Goal: Task Accomplishment & Management: Complete application form

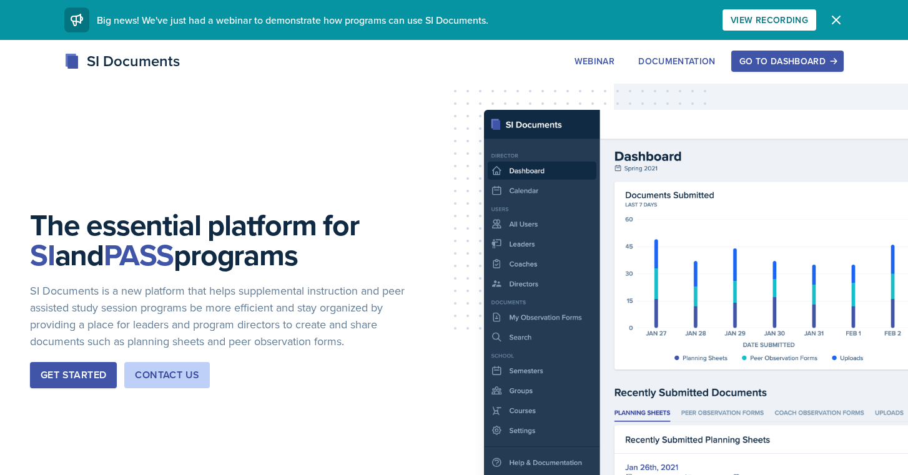
click at [751, 59] on div "Go to Dashboard" at bounding box center [787, 61] width 96 height 10
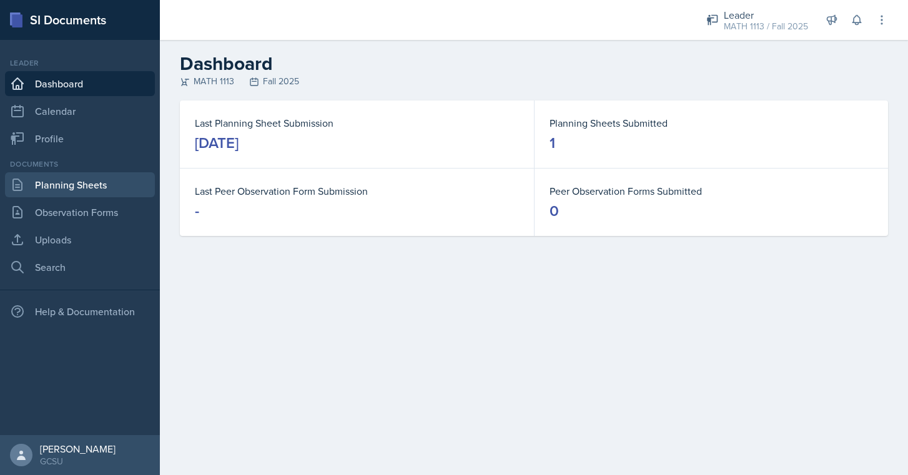
click at [42, 178] on link "Planning Sheets" at bounding box center [80, 184] width 150 height 25
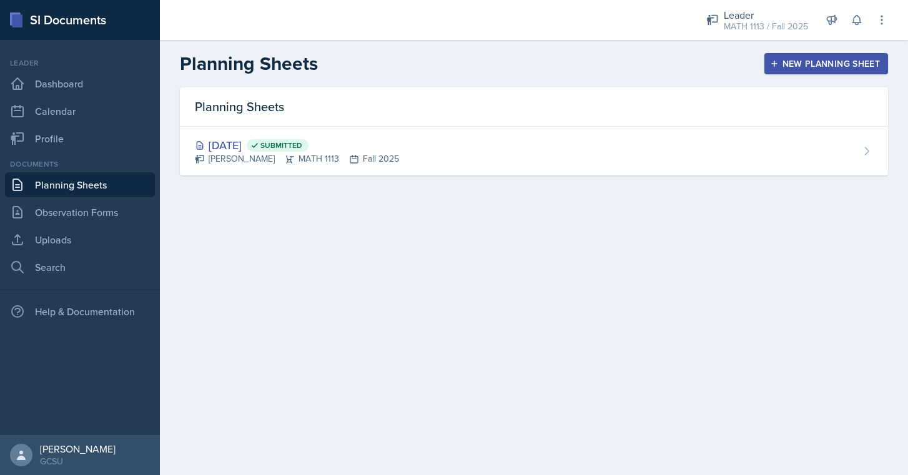
click at [819, 61] on div "New Planning Sheet" at bounding box center [825, 64] width 107 height 10
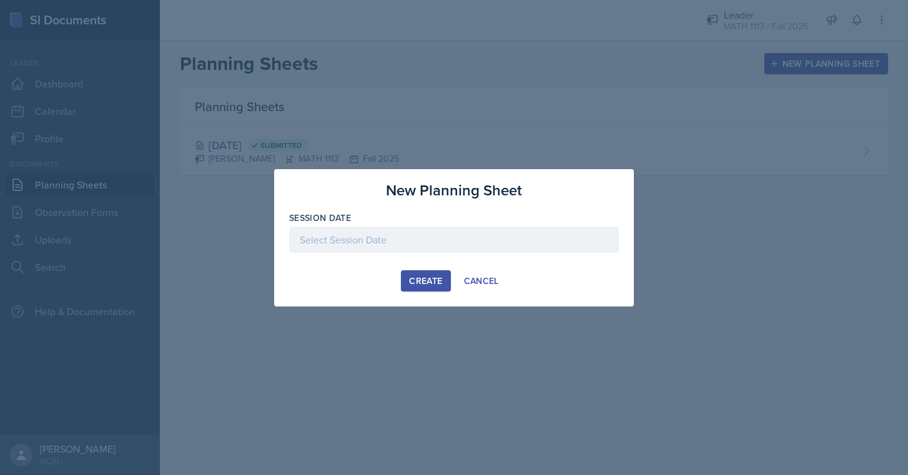
click at [404, 227] on div at bounding box center [454, 240] width 330 height 26
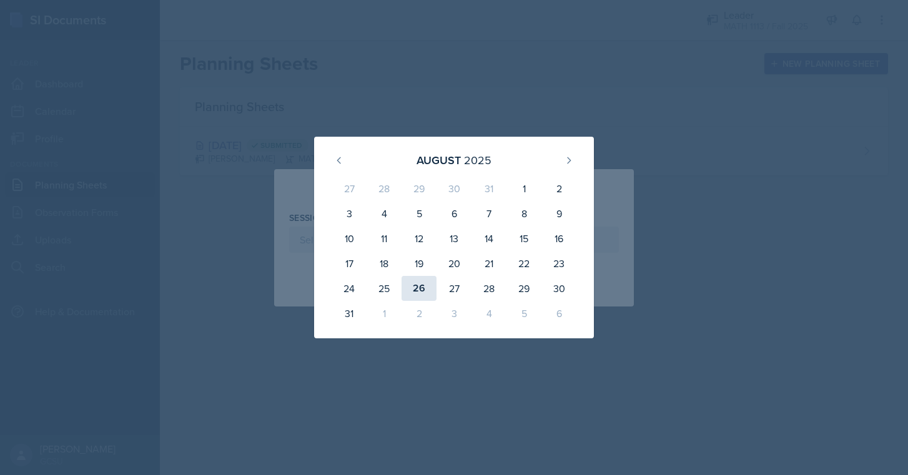
click at [413, 287] on div "26" at bounding box center [419, 288] width 35 height 25
type input "[DATE]"
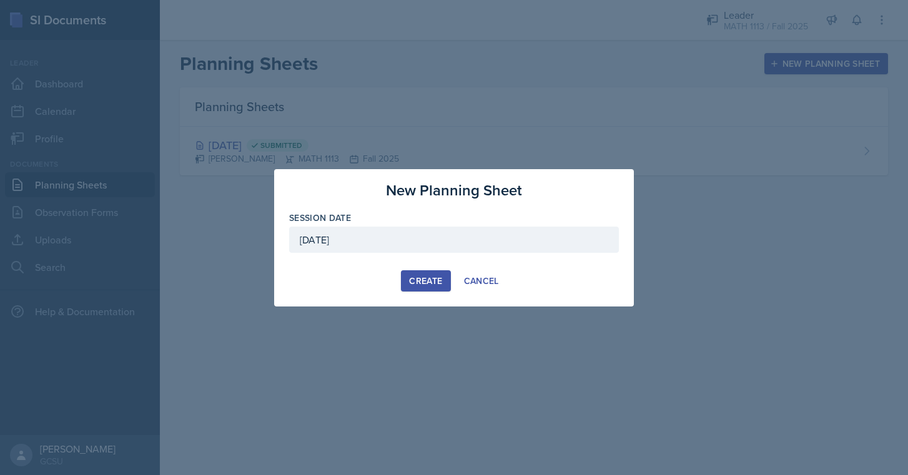
click at [446, 277] on button "Create" at bounding box center [425, 280] width 49 height 21
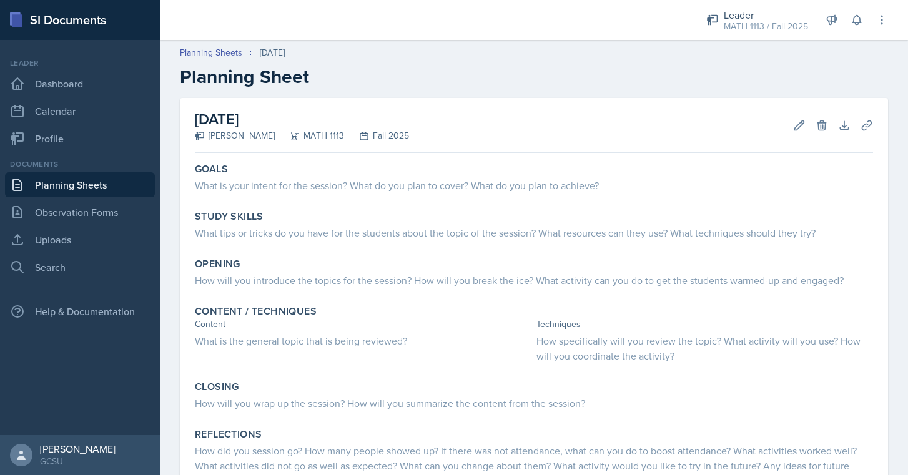
click at [495, 195] on div "Goals What is your intent for the session? What do you plan to cover? What do y…" at bounding box center [534, 179] width 688 height 42
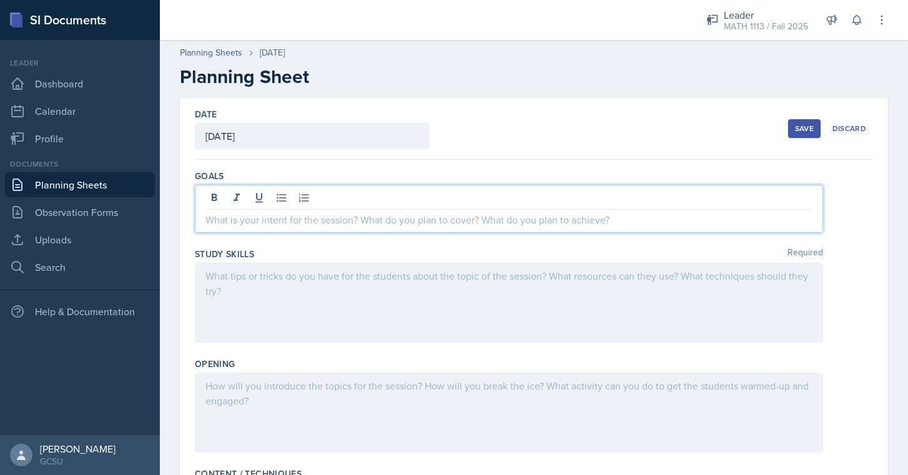
click at [466, 191] on div at bounding box center [509, 209] width 628 height 48
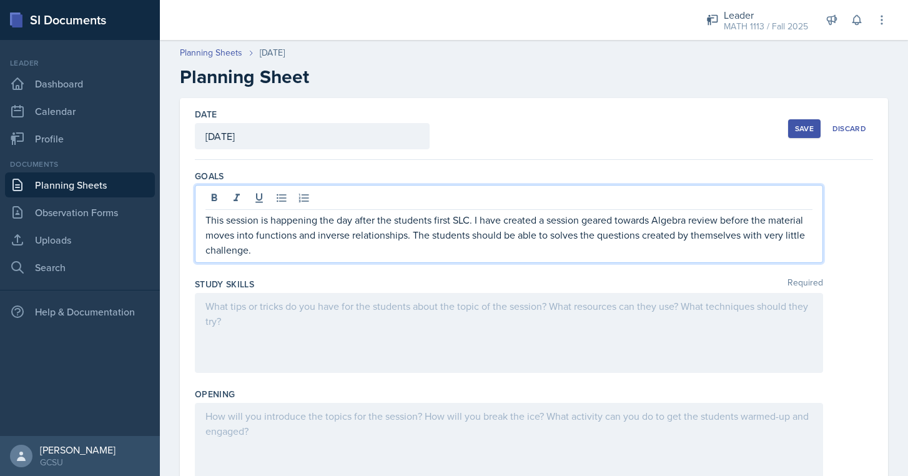
click at [649, 330] on div at bounding box center [509, 333] width 628 height 80
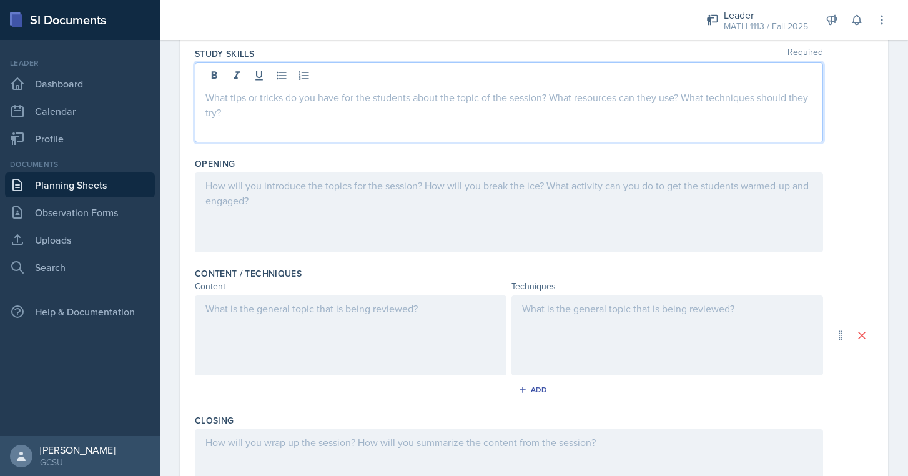
scroll to position [210, 0]
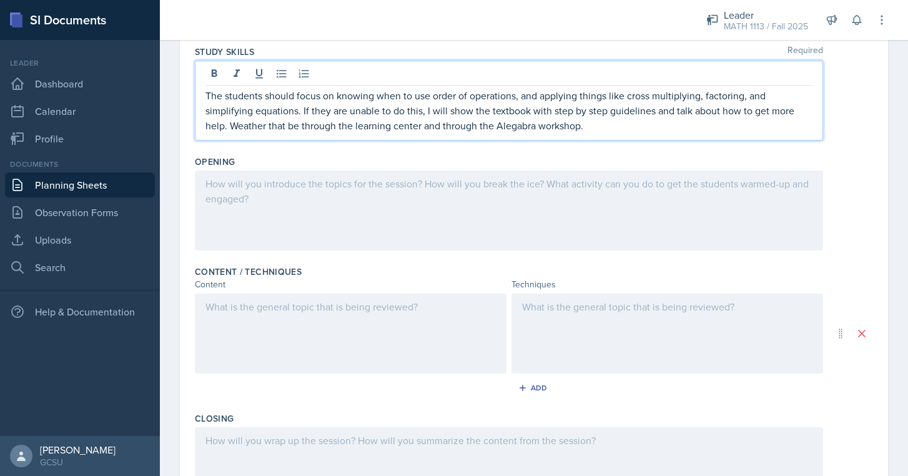
click at [516, 129] on p "The students should focus on knowing when to use order of operations, and apply…" at bounding box center [508, 110] width 607 height 45
click at [431, 186] on div at bounding box center [509, 210] width 628 height 80
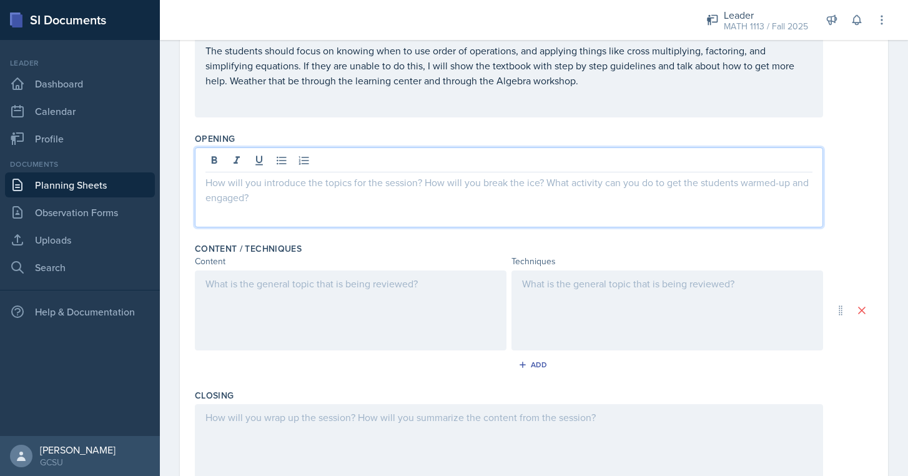
scroll to position [236, 0]
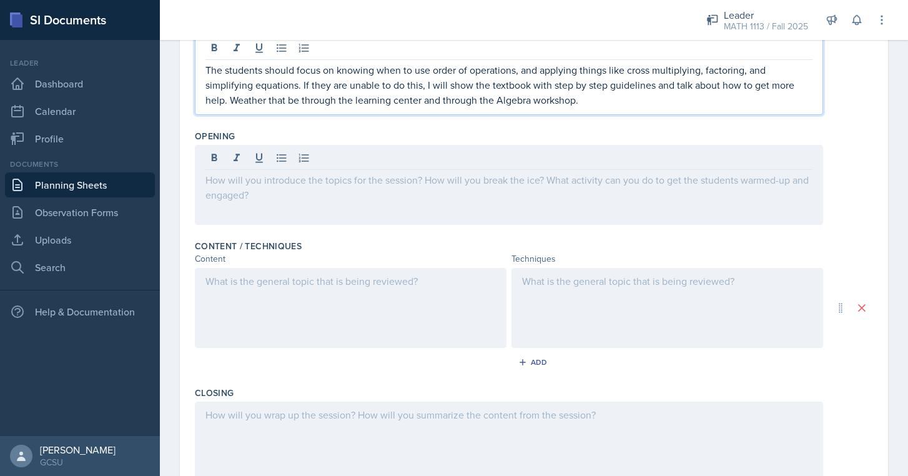
click at [250, 76] on p "The students should focus on knowing when to use order of operations, and apply…" at bounding box center [508, 84] width 607 height 45
click at [248, 97] on p "The students should focus on knowing when to use order of operations, and apply…" at bounding box center [508, 84] width 607 height 45
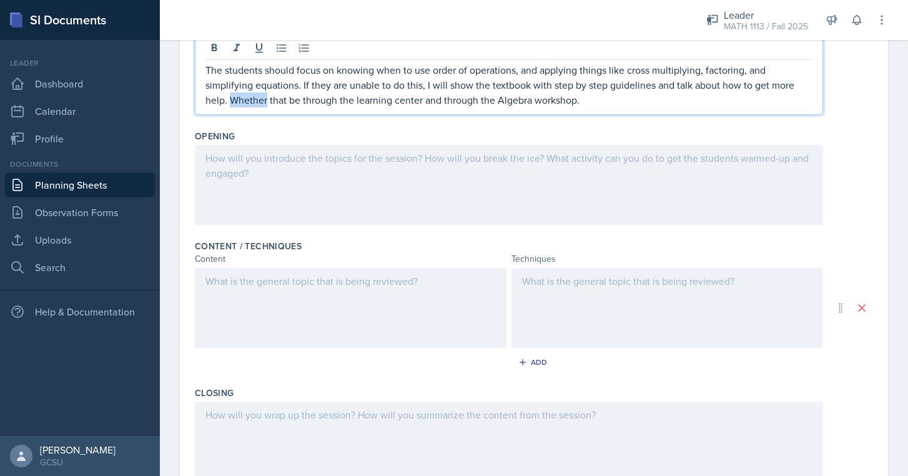
click at [237, 157] on div at bounding box center [509, 185] width 628 height 80
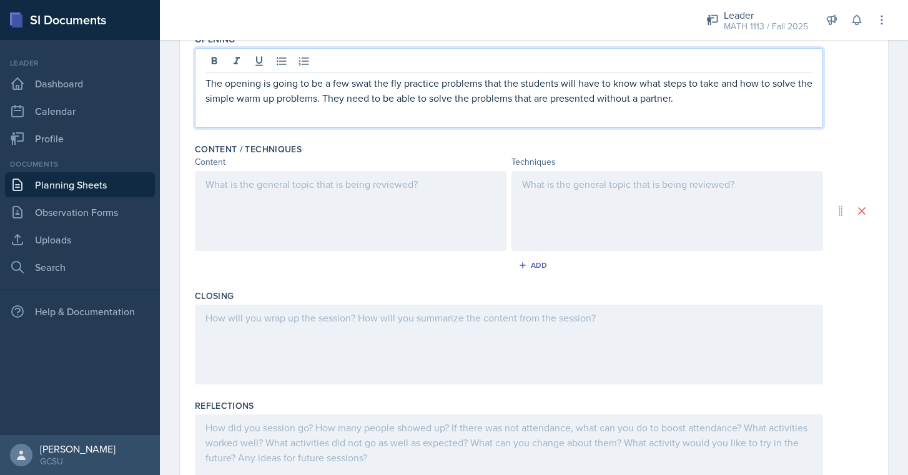
scroll to position [380, 0]
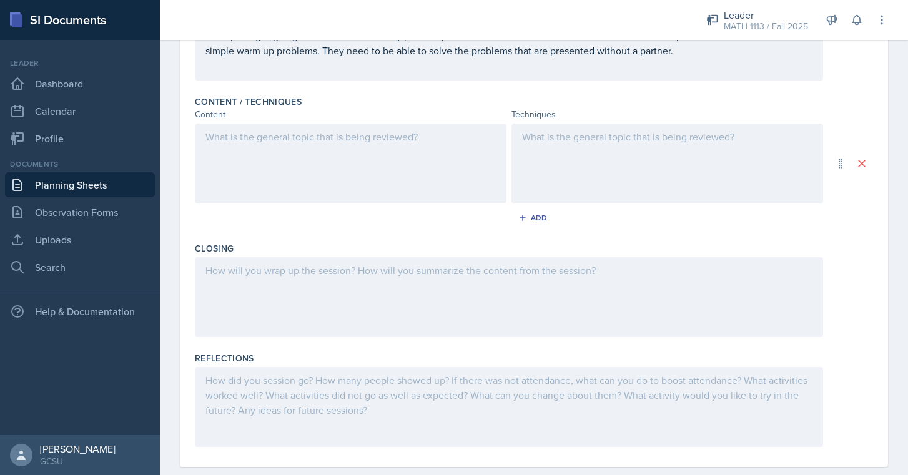
click at [443, 162] on div at bounding box center [351, 164] width 312 height 80
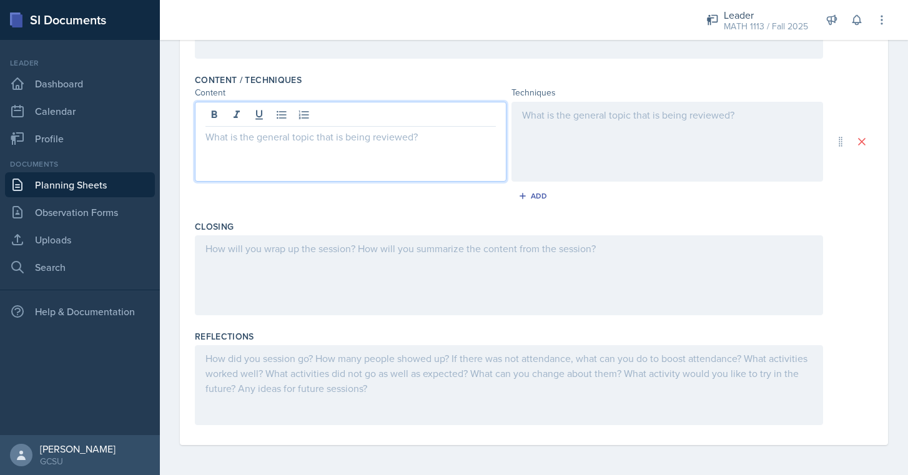
scroll to position [402, 0]
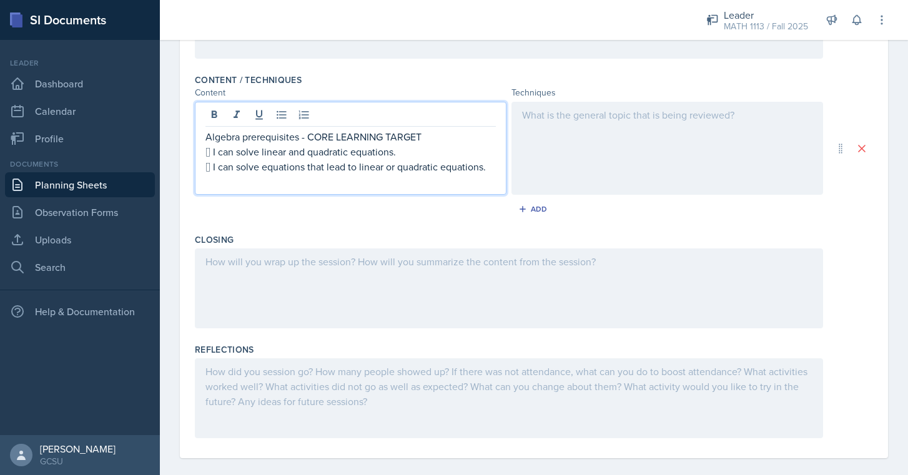
click at [585, 140] on div at bounding box center [667, 148] width 312 height 93
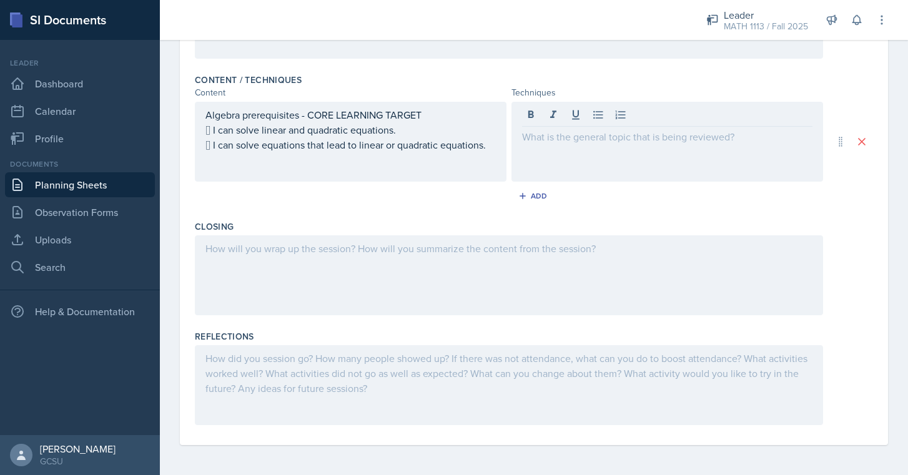
click at [614, 5] on div at bounding box center [422, 20] width 504 height 40
click at [581, 155] on div at bounding box center [667, 142] width 312 height 80
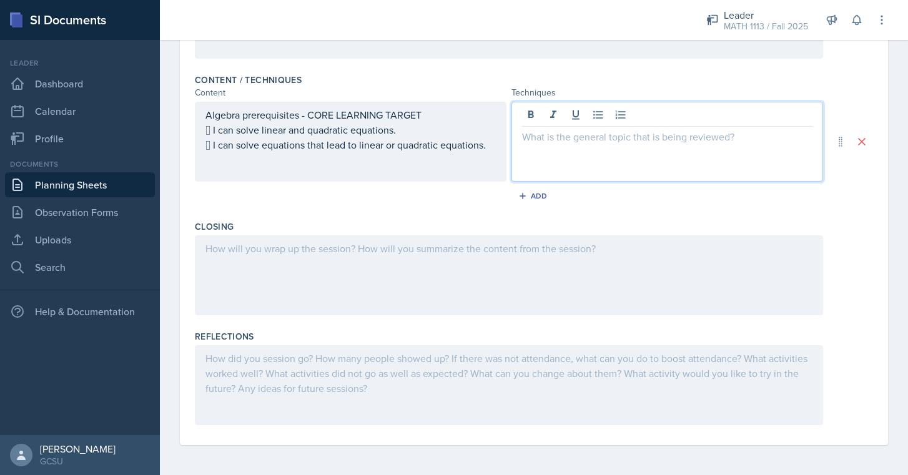
paste div
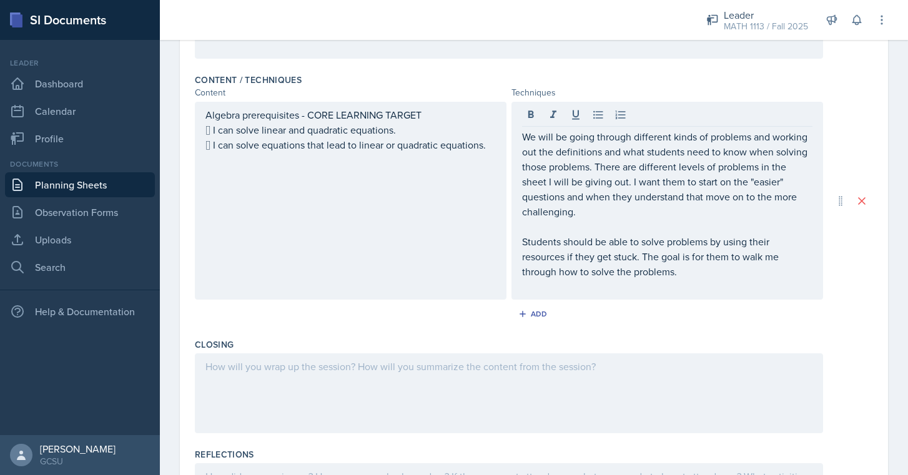
click at [531, 343] on div "Closing" at bounding box center [534, 344] width 678 height 12
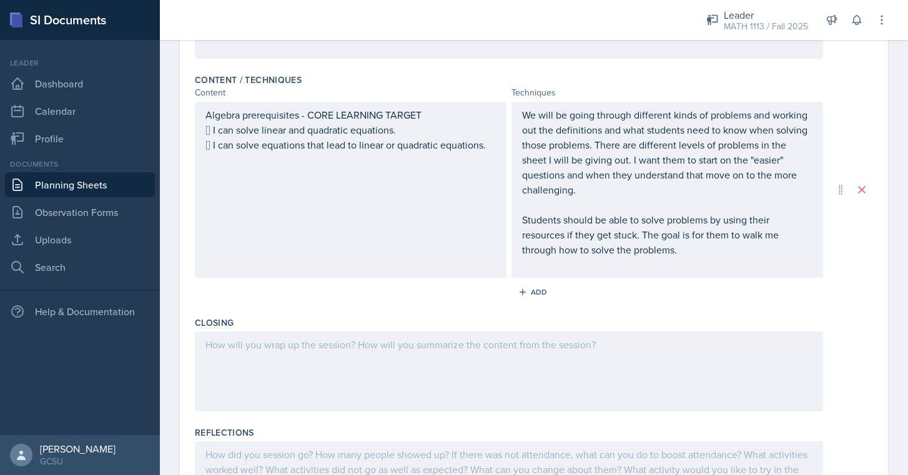
click at [507, 354] on div at bounding box center [509, 372] width 628 height 80
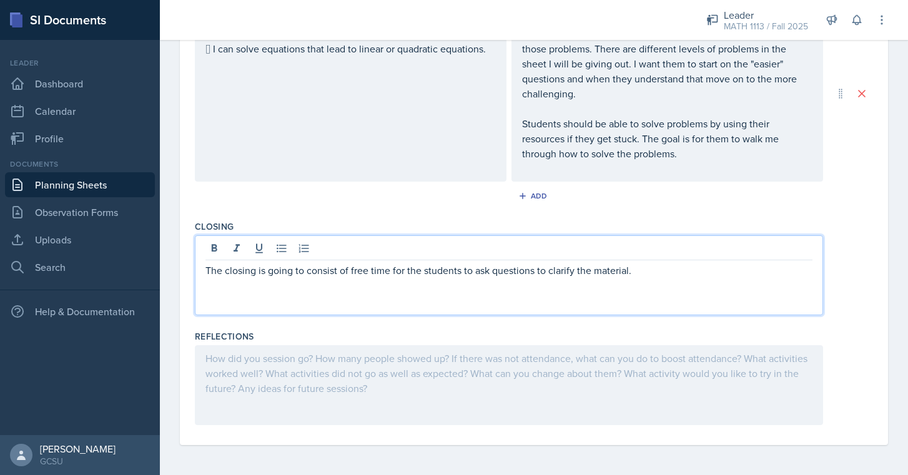
scroll to position [1, 0]
click at [450, 388] on div at bounding box center [509, 385] width 628 height 80
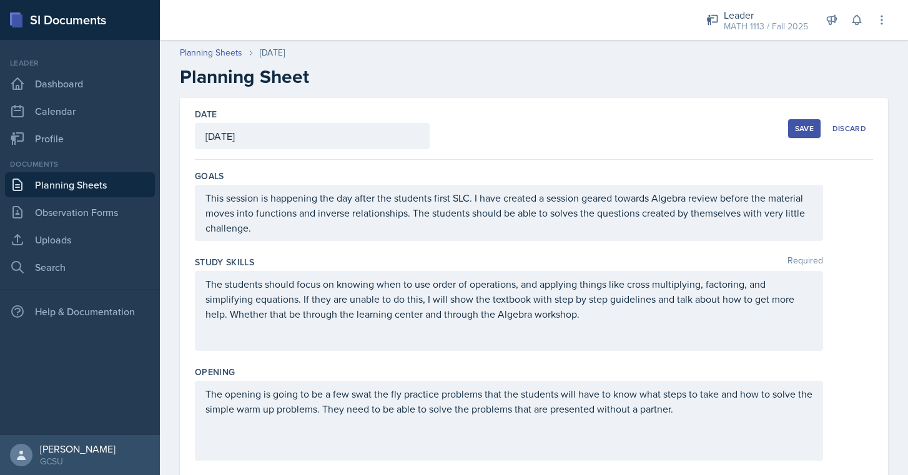
scroll to position [0, 0]
click at [817, 129] on button "Save" at bounding box center [804, 128] width 32 height 19
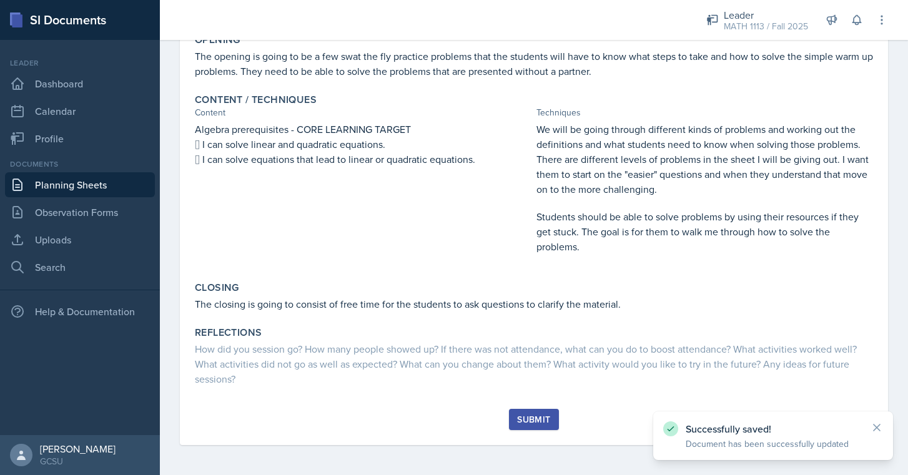
scroll to position [264, 0]
click at [518, 417] on div "Submit" at bounding box center [533, 420] width 33 height 10
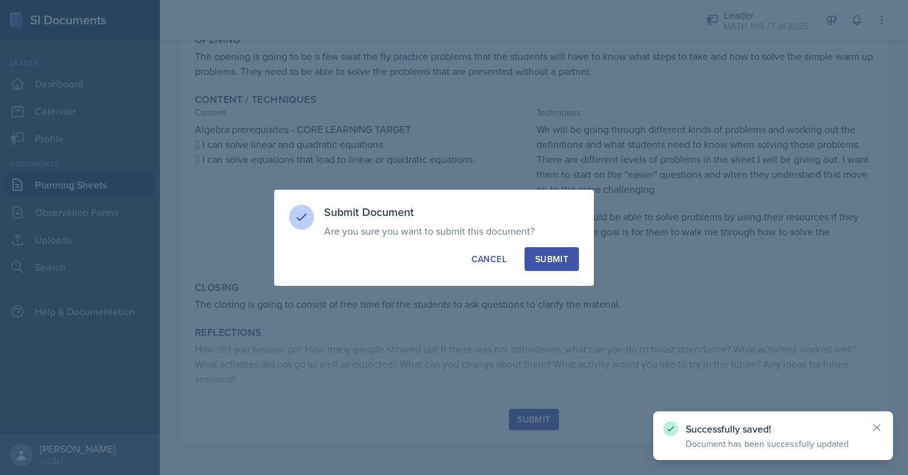
click at [557, 258] on div "Submit" at bounding box center [551, 259] width 33 height 12
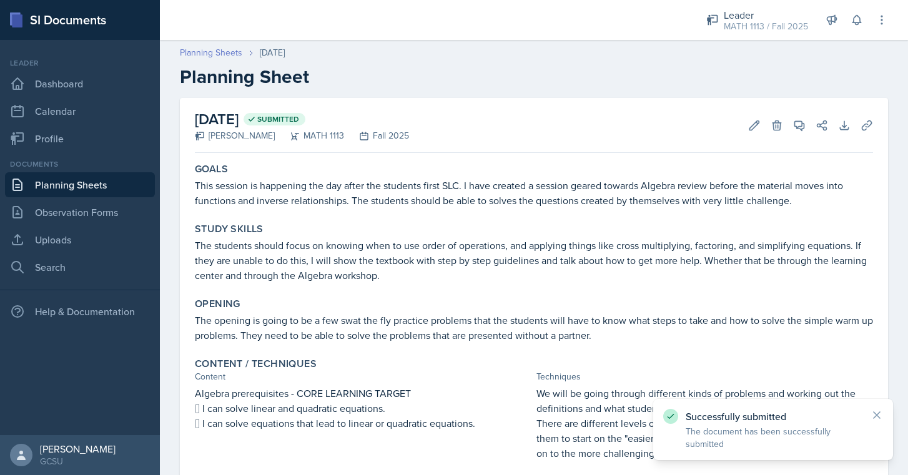
scroll to position [0, 0]
click at [224, 54] on link "Planning Sheets" at bounding box center [211, 52] width 62 height 13
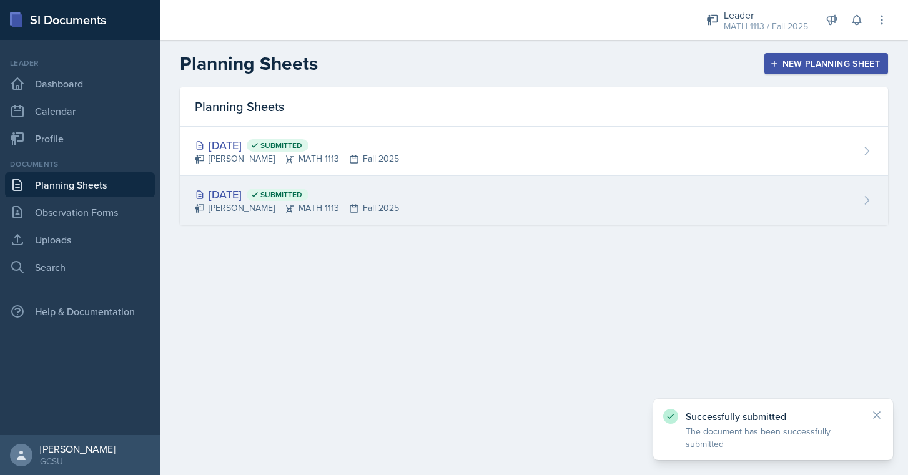
click at [308, 192] on span "Submitted" at bounding box center [278, 195] width 62 height 12
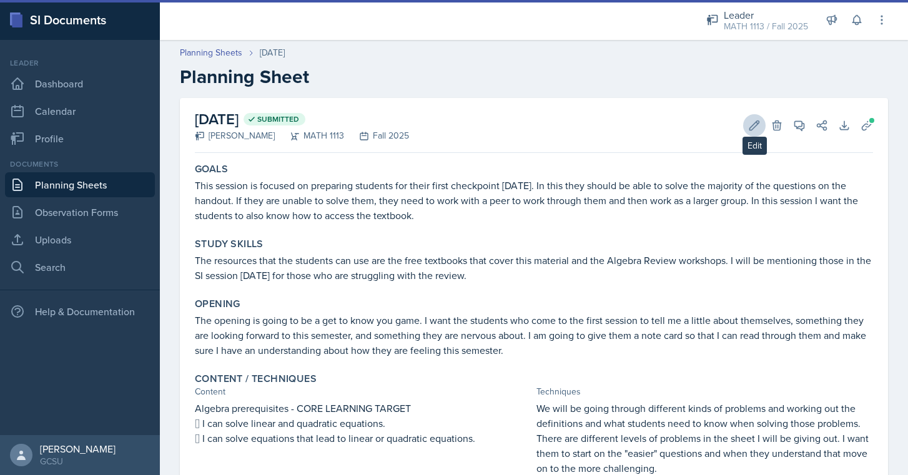
click at [760, 135] on button "Edit" at bounding box center [754, 125] width 22 height 22
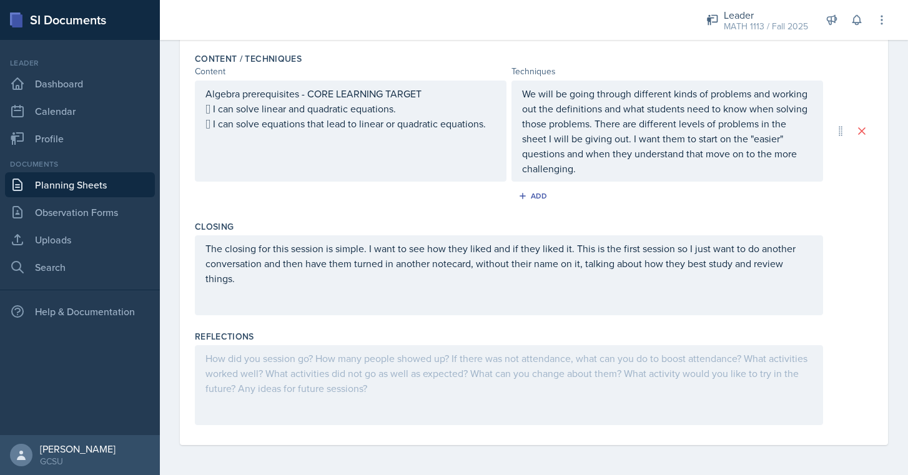
click at [355, 360] on div at bounding box center [509, 385] width 628 height 80
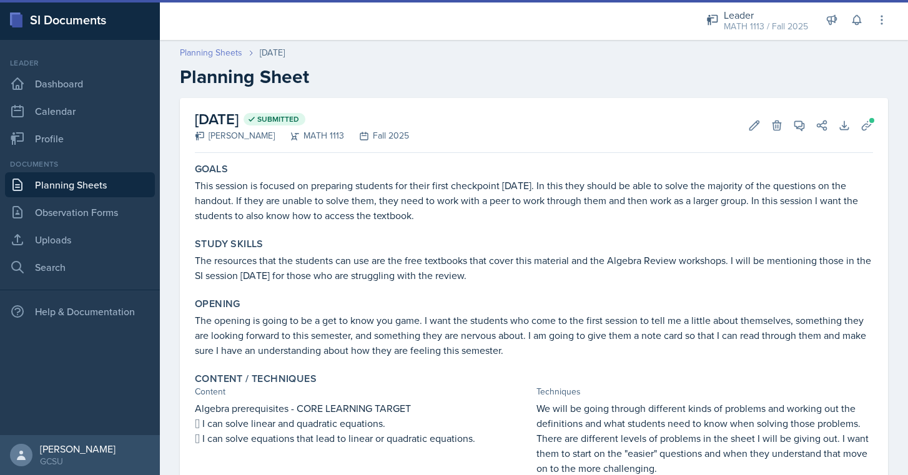
click at [235, 48] on link "Planning Sheets" at bounding box center [211, 52] width 62 height 13
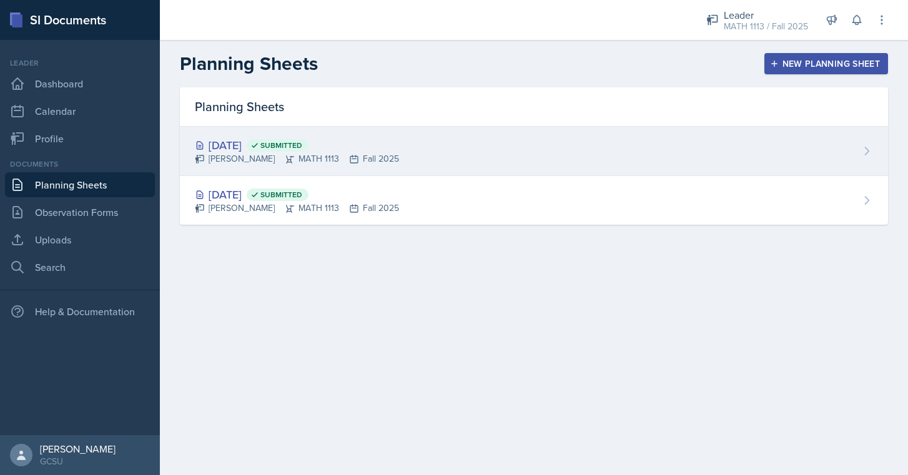
click at [314, 157] on div "[PERSON_NAME] MATH 1113 Fall 2025" at bounding box center [297, 158] width 204 height 13
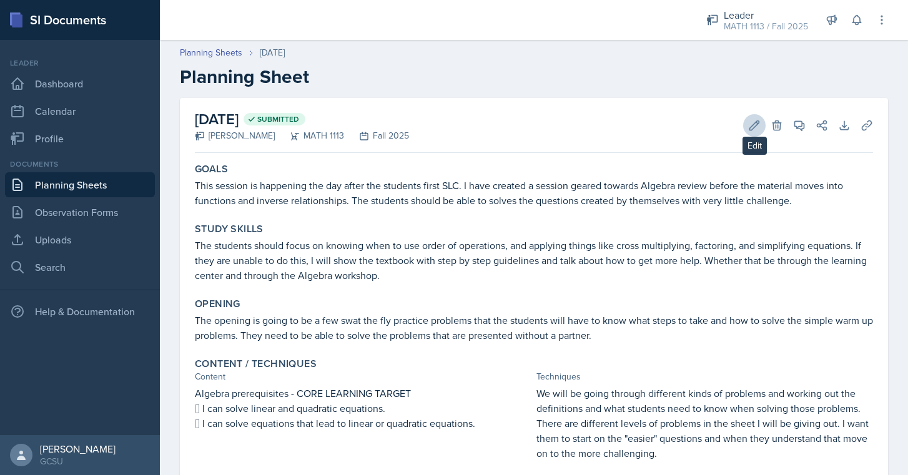
click at [756, 124] on icon at bounding box center [754, 125] width 12 height 12
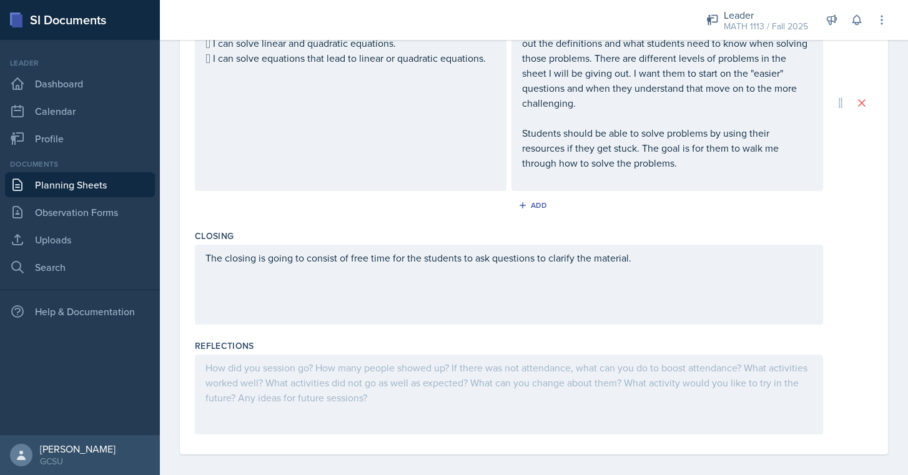
scroll to position [488, 0]
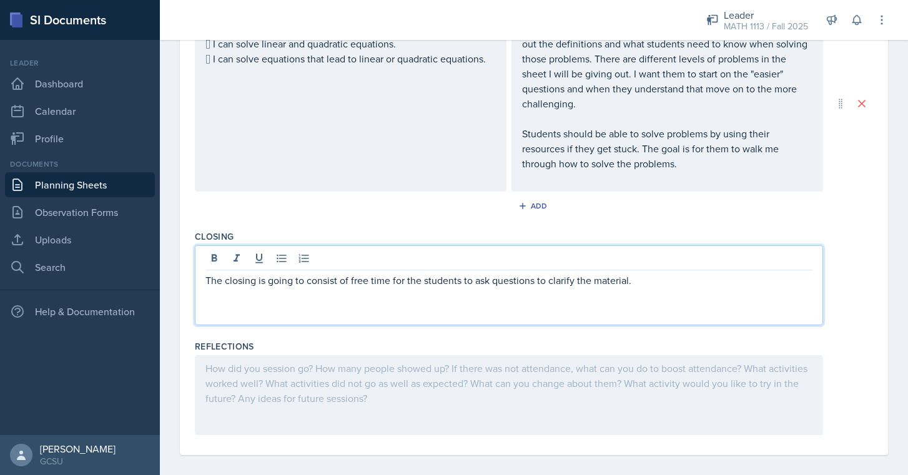
click at [699, 257] on div "The closing is going to consist of free time for the students to ask questions …" at bounding box center [509, 285] width 628 height 80
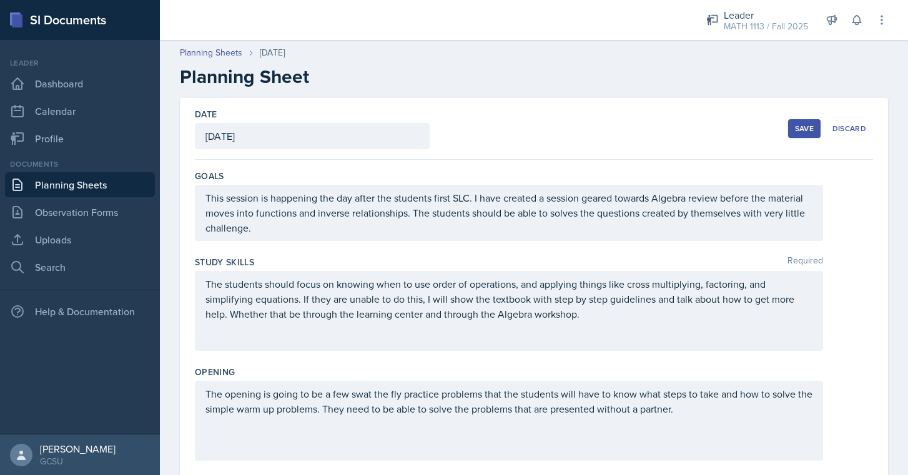
scroll to position [0, 0]
click at [795, 120] on button "Save" at bounding box center [804, 128] width 32 height 19
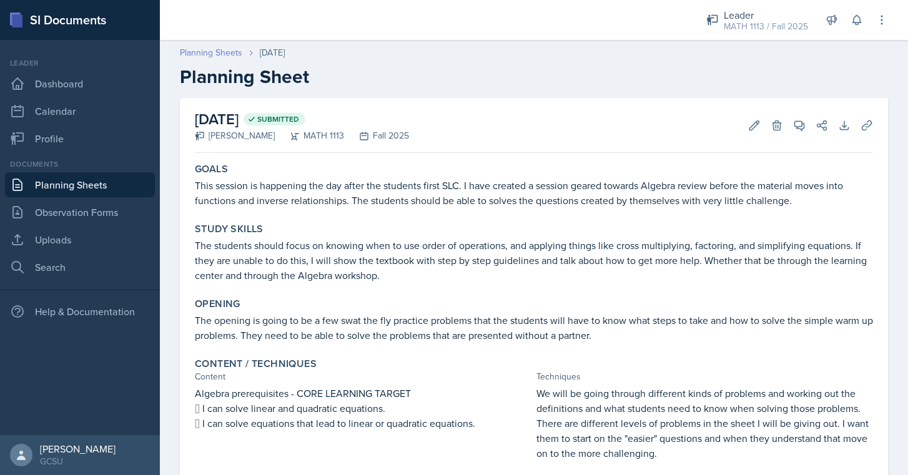
click at [219, 51] on link "Planning Sheets" at bounding box center [211, 52] width 62 height 13
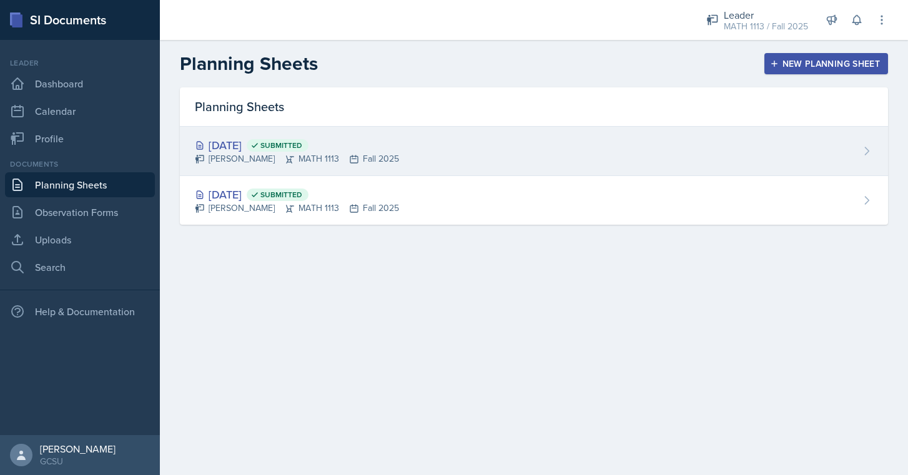
click at [504, 151] on div "[DATE] Submitted [PERSON_NAME] MATH 1113 Fall 2025" at bounding box center [534, 151] width 708 height 49
click at [320, 162] on div "[PERSON_NAME] MATH 1113 Fall 2025" at bounding box center [297, 158] width 204 height 13
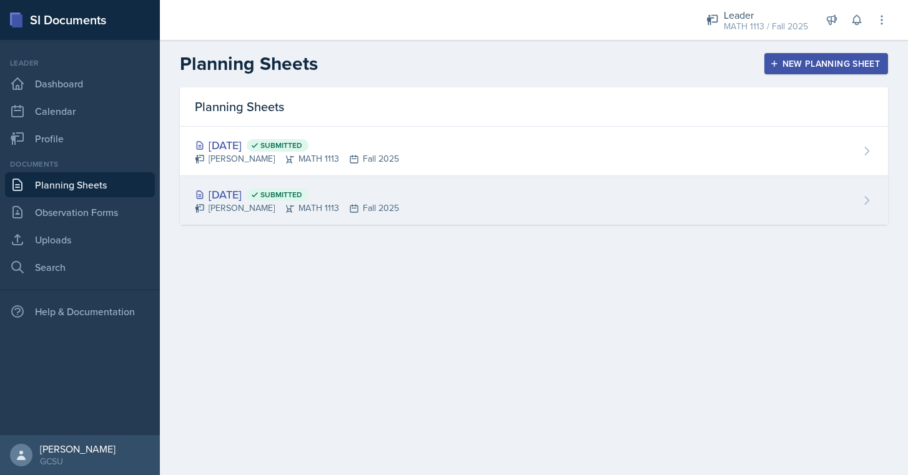
click at [444, 222] on div "[DATE] Submitted [PERSON_NAME] MATH 1113 Fall 2025" at bounding box center [534, 200] width 708 height 49
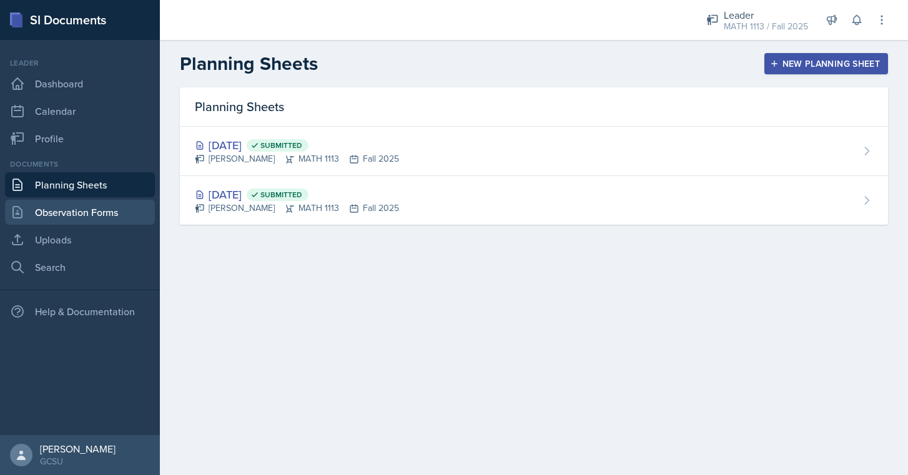
click at [86, 221] on link "Observation Forms" at bounding box center [80, 212] width 150 height 25
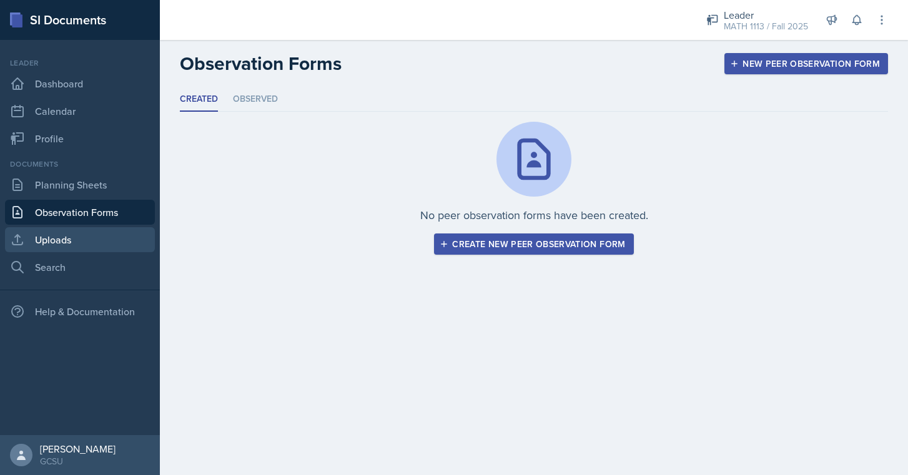
click at [84, 241] on link "Uploads" at bounding box center [80, 239] width 150 height 25
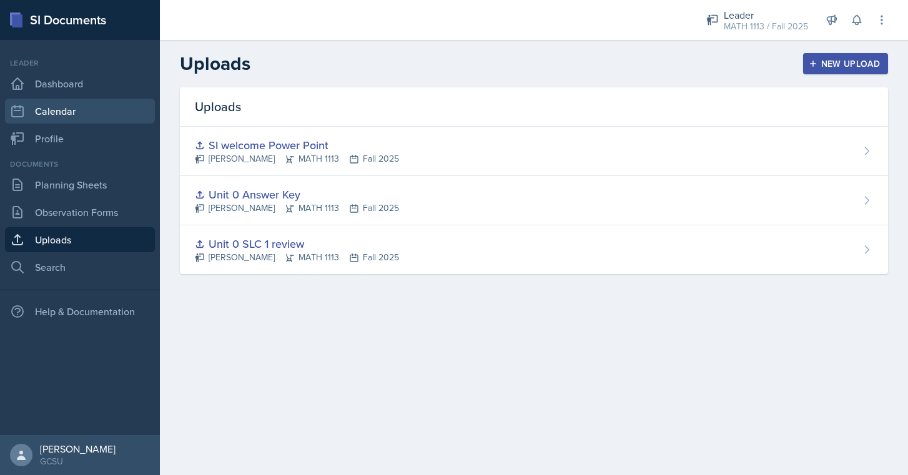
click at [91, 100] on link "Calendar" at bounding box center [80, 111] width 150 height 25
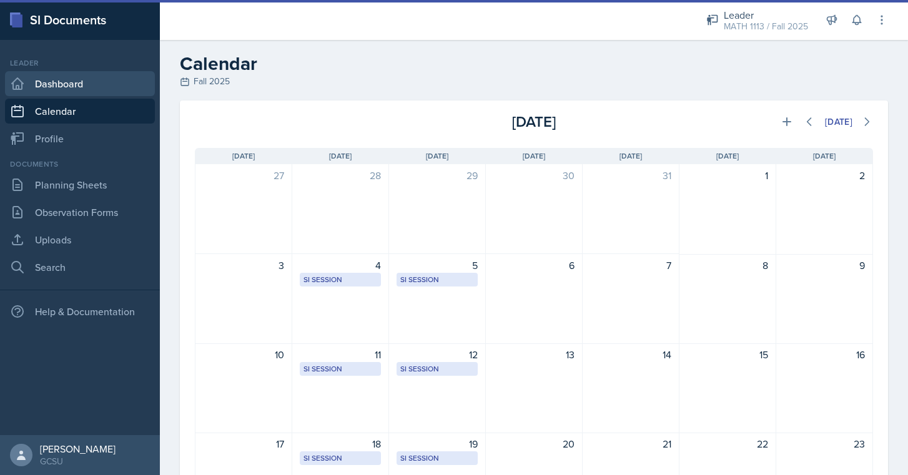
click at [89, 80] on link "Dashboard" at bounding box center [80, 83] width 150 height 25
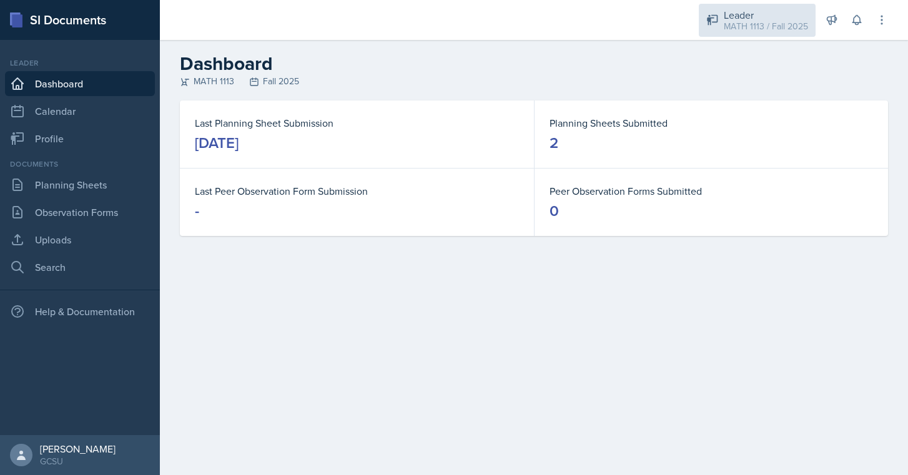
click at [800, 7] on div "Leader" at bounding box center [766, 14] width 84 height 15
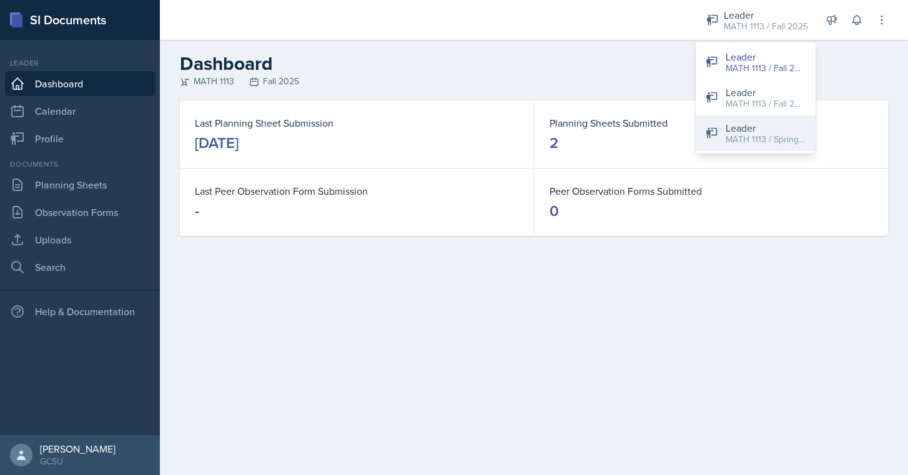
click at [767, 131] on div "Leader" at bounding box center [766, 128] width 80 height 15
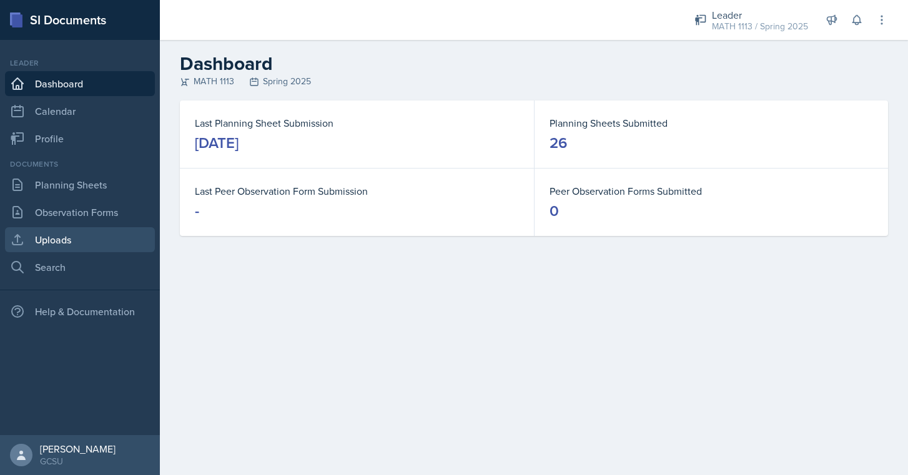
click at [99, 244] on link "Uploads" at bounding box center [80, 239] width 150 height 25
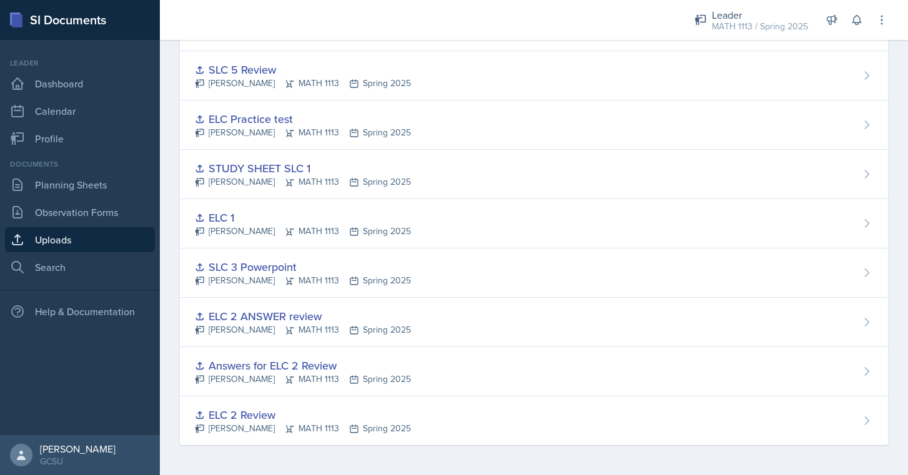
scroll to position [520, 0]
click at [348, 408] on div "ELC 2 Review" at bounding box center [303, 415] width 216 height 17
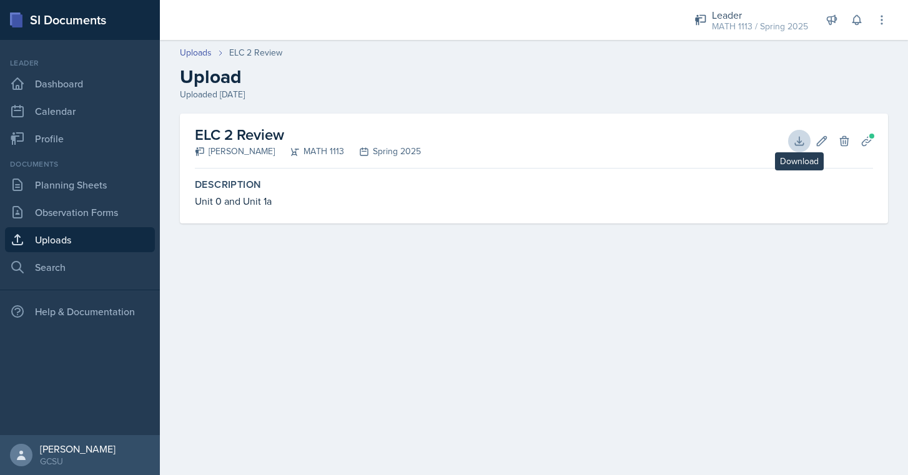
click at [794, 144] on icon at bounding box center [799, 141] width 12 height 12
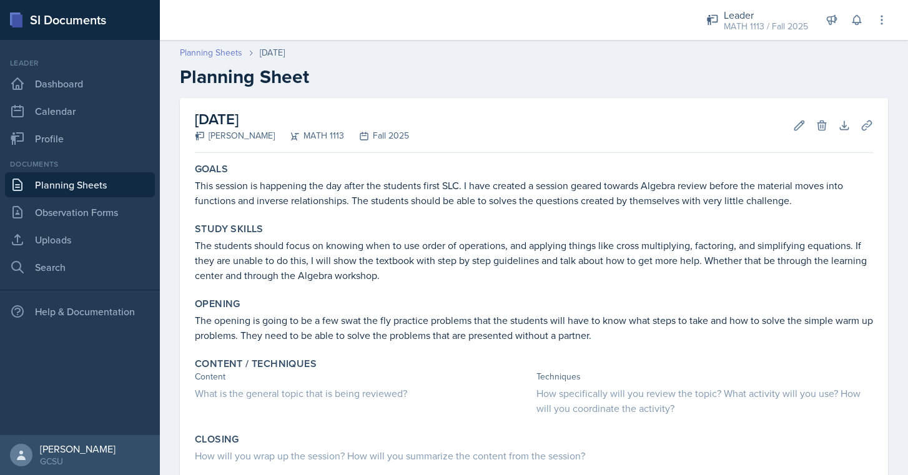
click at [216, 57] on link "Planning Sheets" at bounding box center [211, 52] width 62 height 13
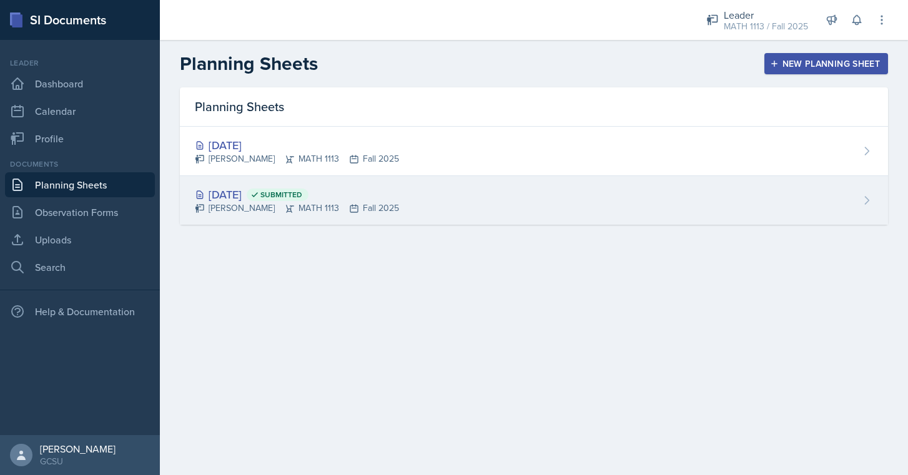
click at [291, 196] on div "Aug 25th, 2025 Submitted" at bounding box center [297, 194] width 204 height 17
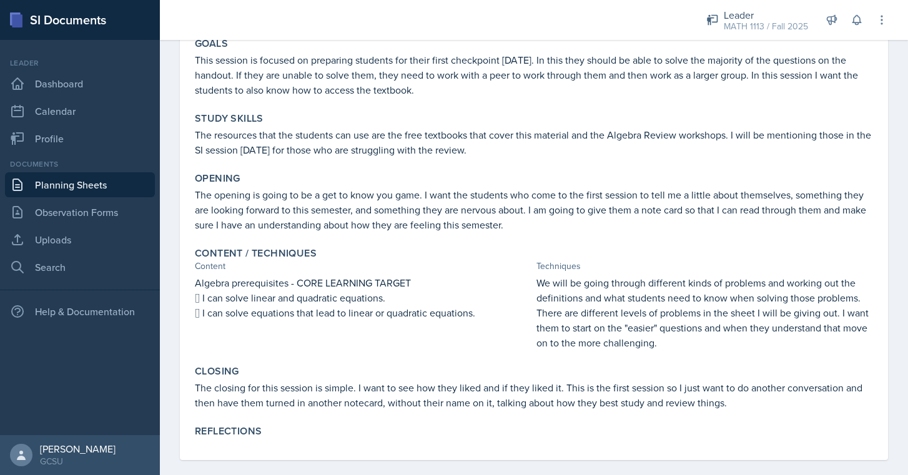
scroll to position [126, 0]
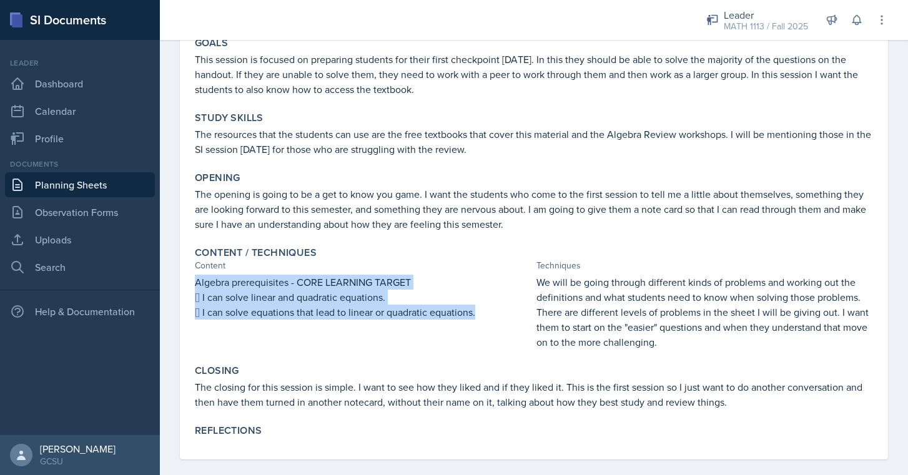
drag, startPoint x: 195, startPoint y: 284, endPoint x: 448, endPoint y: 332, distance: 257.9
click at [448, 332] on div "Algebra prerequisites - CORE LEARNING TARGET  I can solve linear and quadratic…" at bounding box center [363, 312] width 337 height 75
copy div "Algebra prerequisites - CORE LEARNING TARGET  I can solve linear and quadratic…"
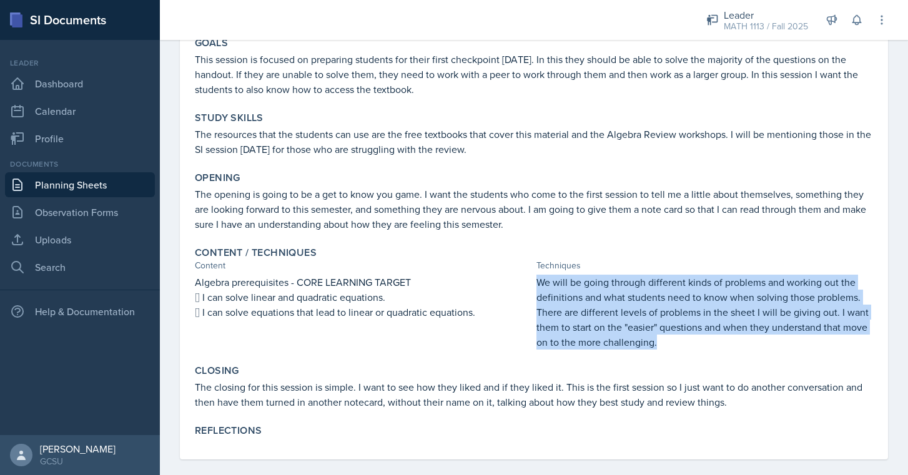
drag, startPoint x: 539, startPoint y: 278, endPoint x: 678, endPoint y: 346, distance: 154.4
click at [678, 346] on p "We will be going through different kinds of problems and working out the defini…" at bounding box center [704, 312] width 337 height 75
copy p "We will be going through different kinds of problems and working out the defini…"
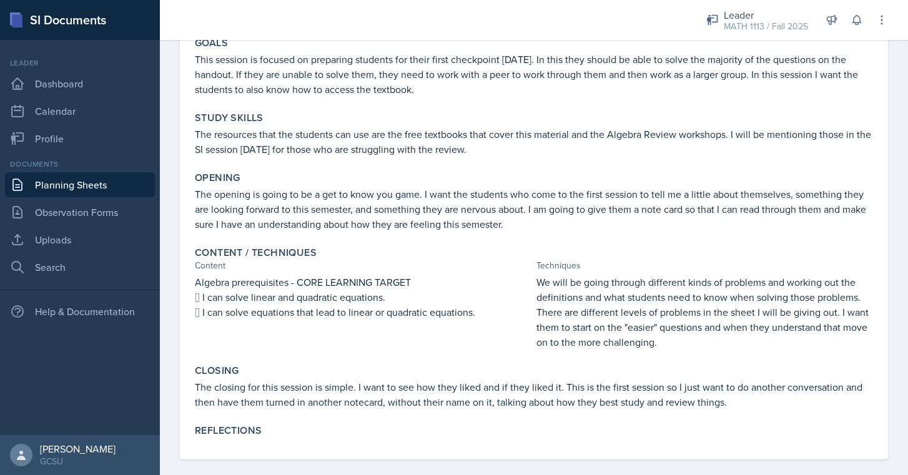
click at [455, 3] on div at bounding box center [422, 20] width 504 height 40
